Goal: Find specific page/section: Find specific page/section

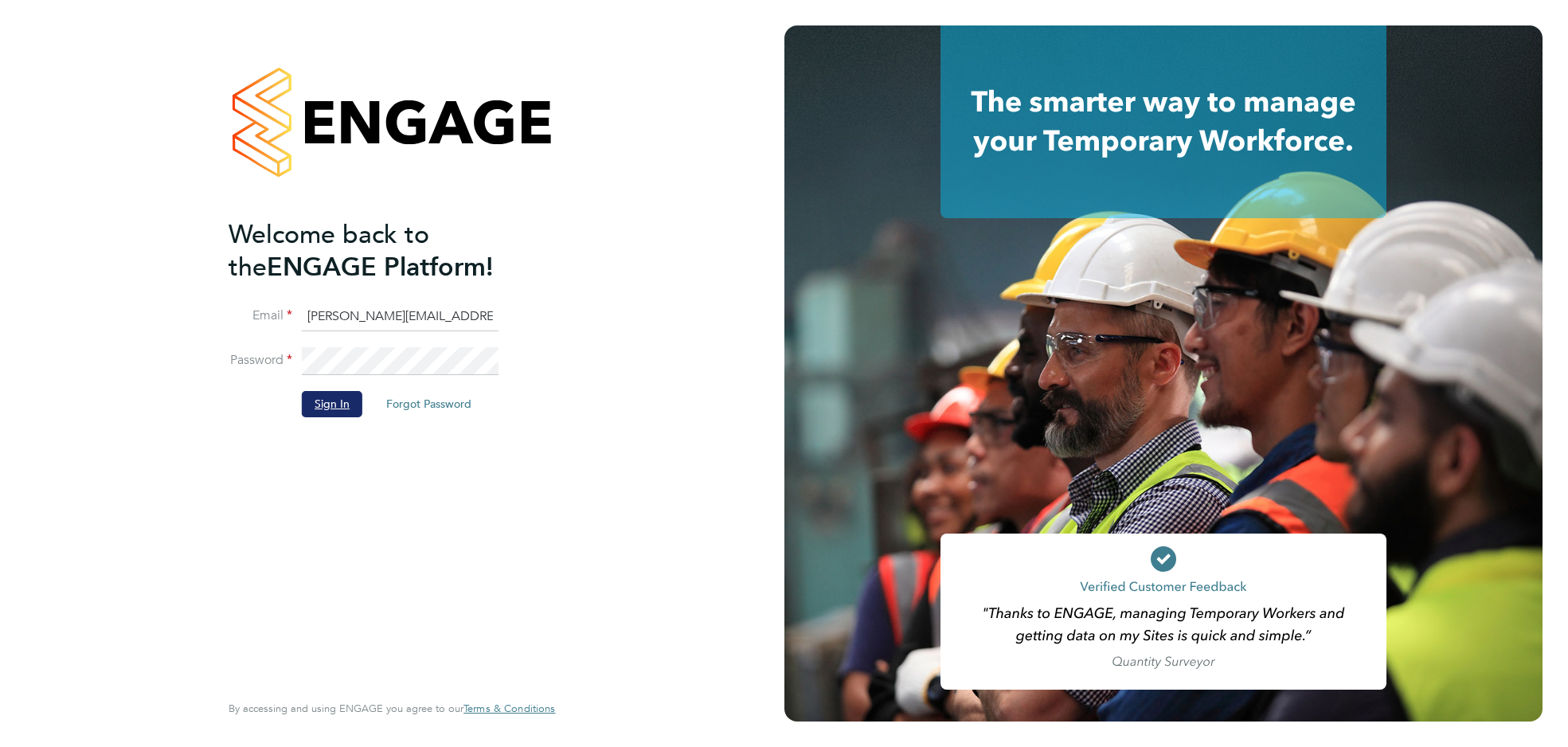
click at [322, 409] on button "Sign In" at bounding box center [332, 404] width 60 height 26
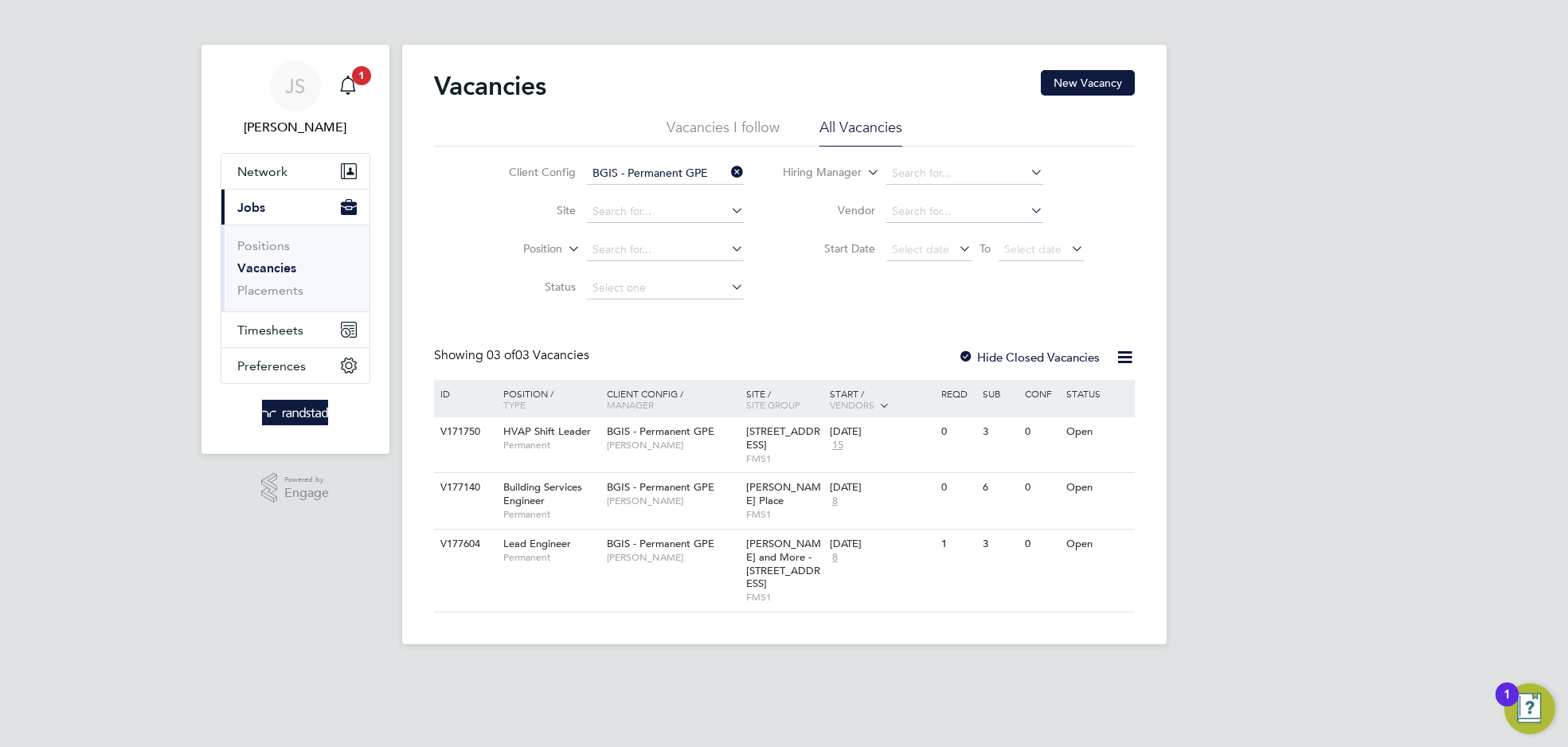
click at [728, 164] on icon at bounding box center [728, 172] width 0 height 22
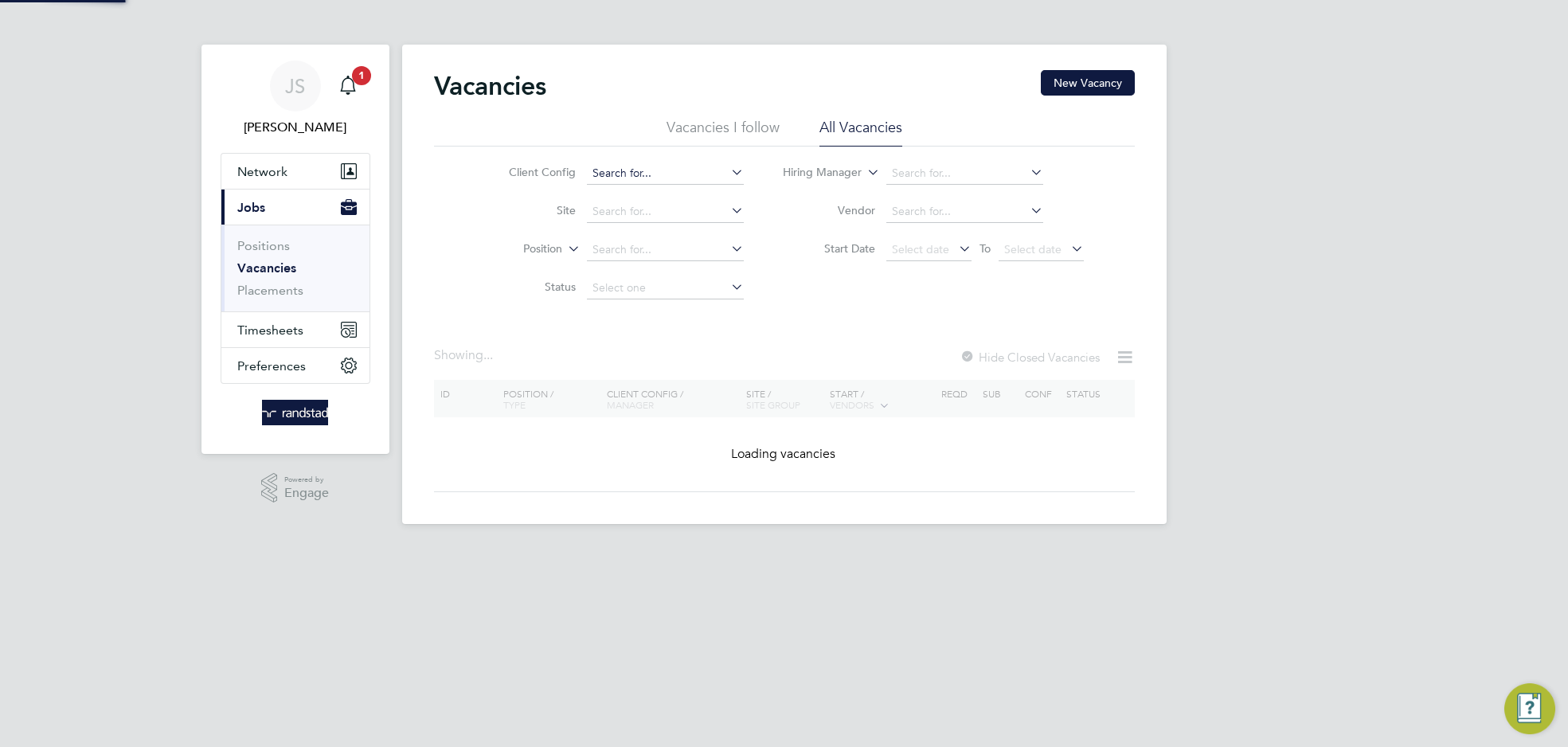
click at [652, 180] on input at bounding box center [665, 174] width 157 height 22
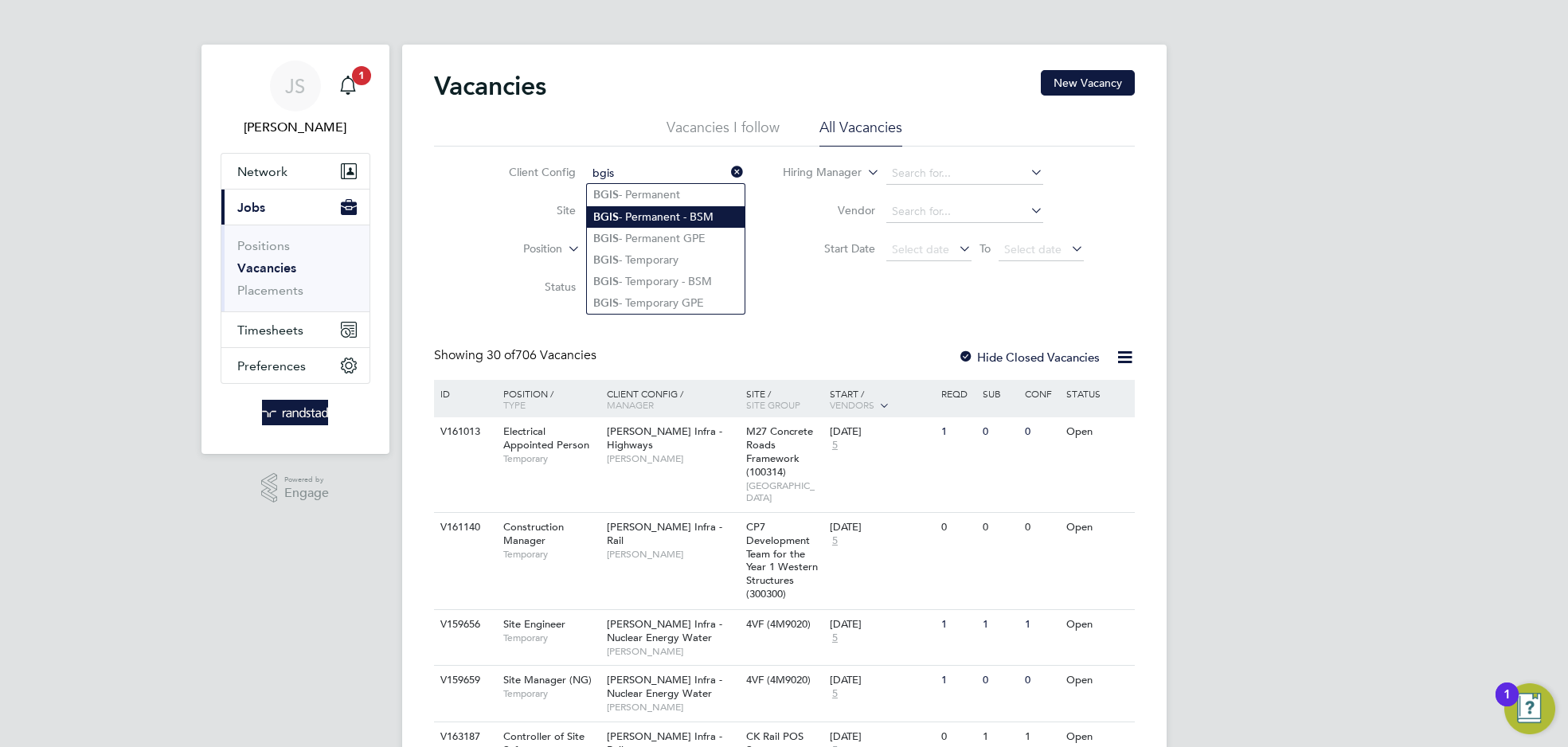
click at [675, 222] on li "BGIS - Permanent - BSM" at bounding box center [665, 217] width 157 height 21
type input "BGIS - Permanent - BSM"
